Goal: Information Seeking & Learning: Find specific fact

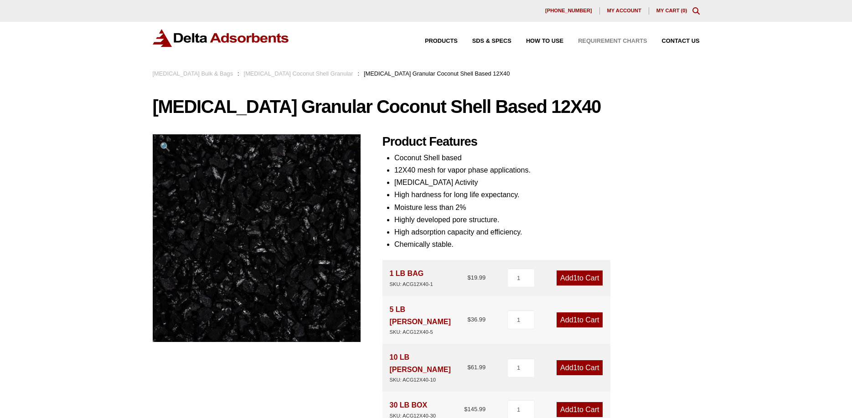
click at [611, 41] on span "Requirement Charts" at bounding box center [612, 41] width 69 height 6
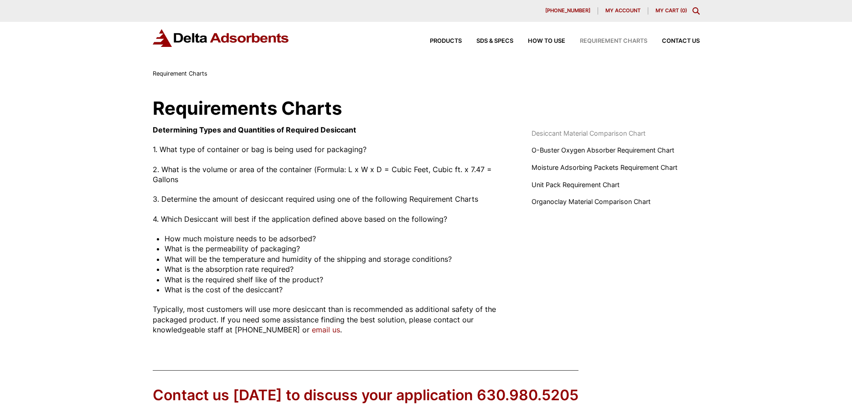
click at [581, 134] on span "Desiccant Material Comparison Chart" at bounding box center [588, 134] width 114 height 10
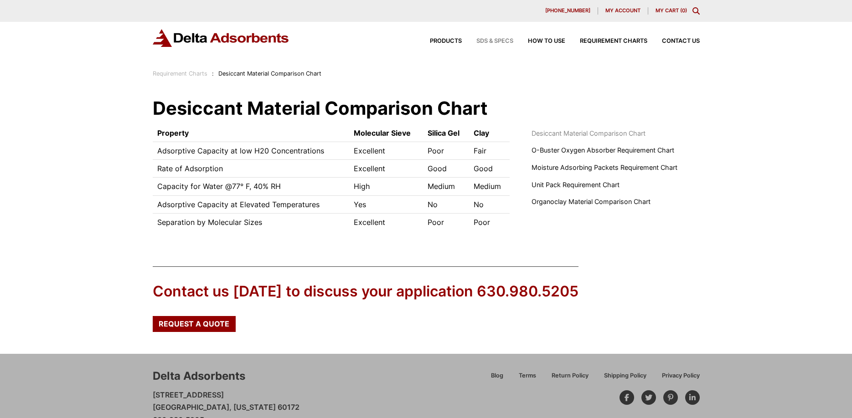
click at [483, 42] on span "SDS & SPECS" at bounding box center [494, 41] width 37 height 6
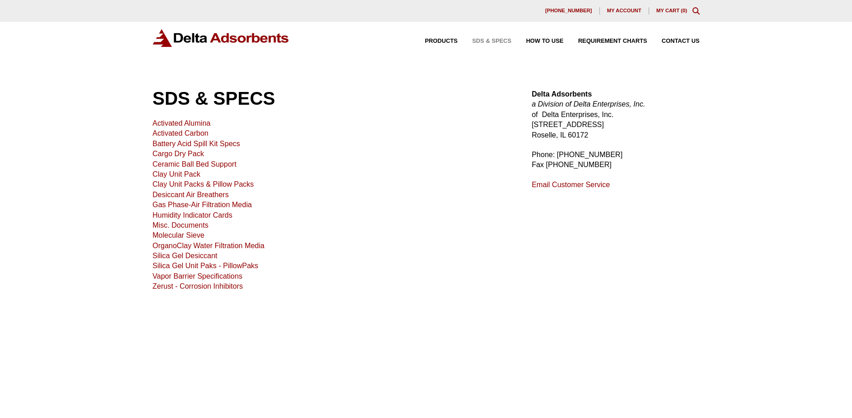
click at [189, 136] on link "Activated Carbon" at bounding box center [181, 133] width 56 height 8
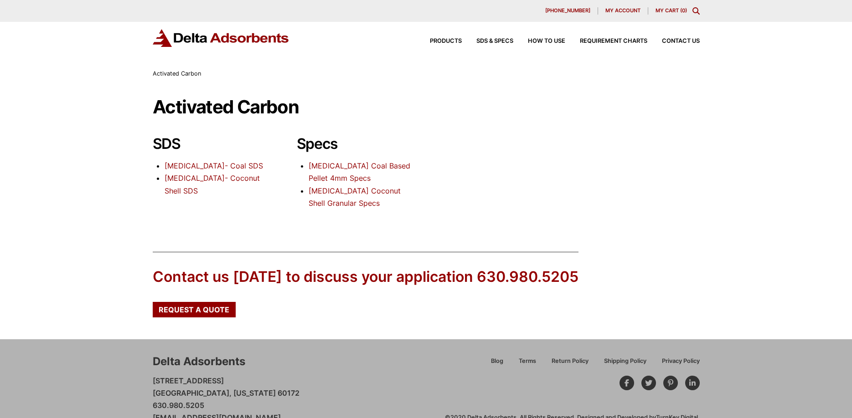
click at [222, 178] on link "[MEDICAL_DATA]- Coconut Shell SDS" at bounding box center [212, 184] width 95 height 21
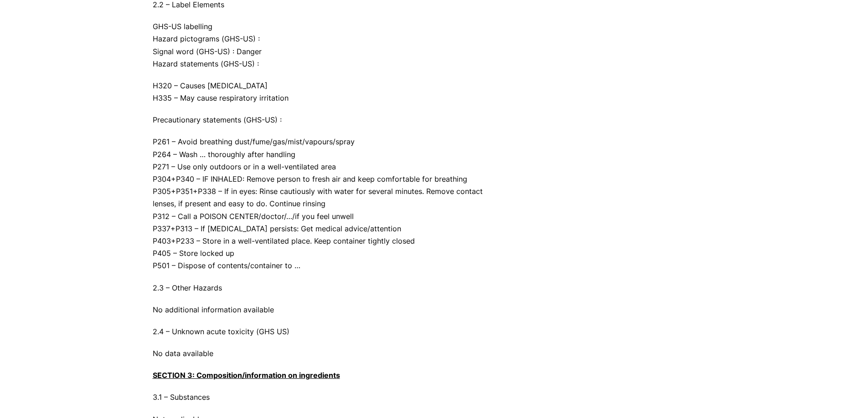
scroll to position [558, 0]
